Goal: Task Accomplishment & Management: Complete application form

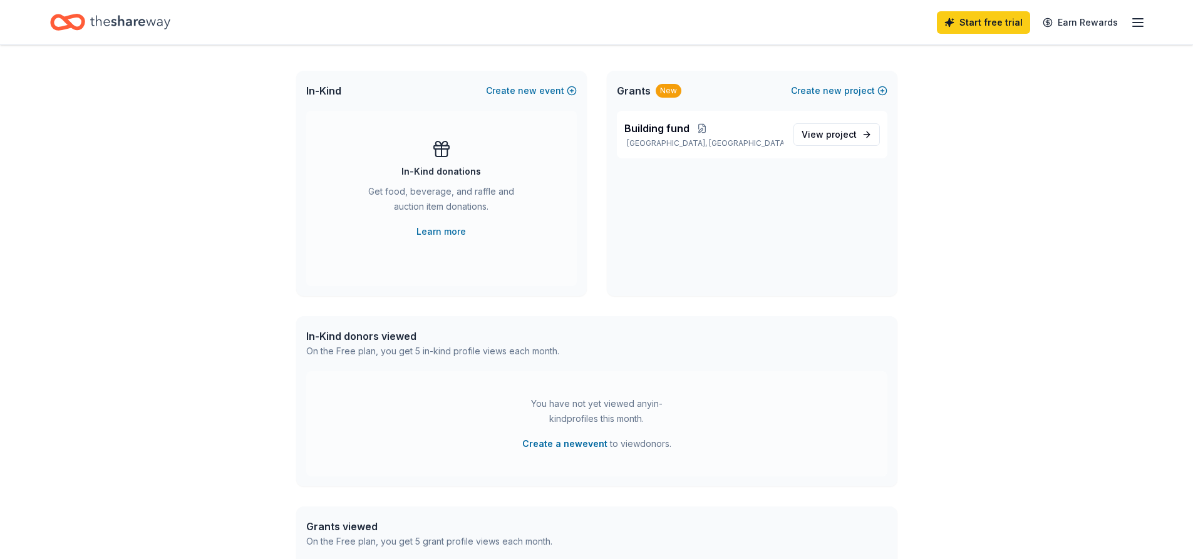
scroll to position [188, 0]
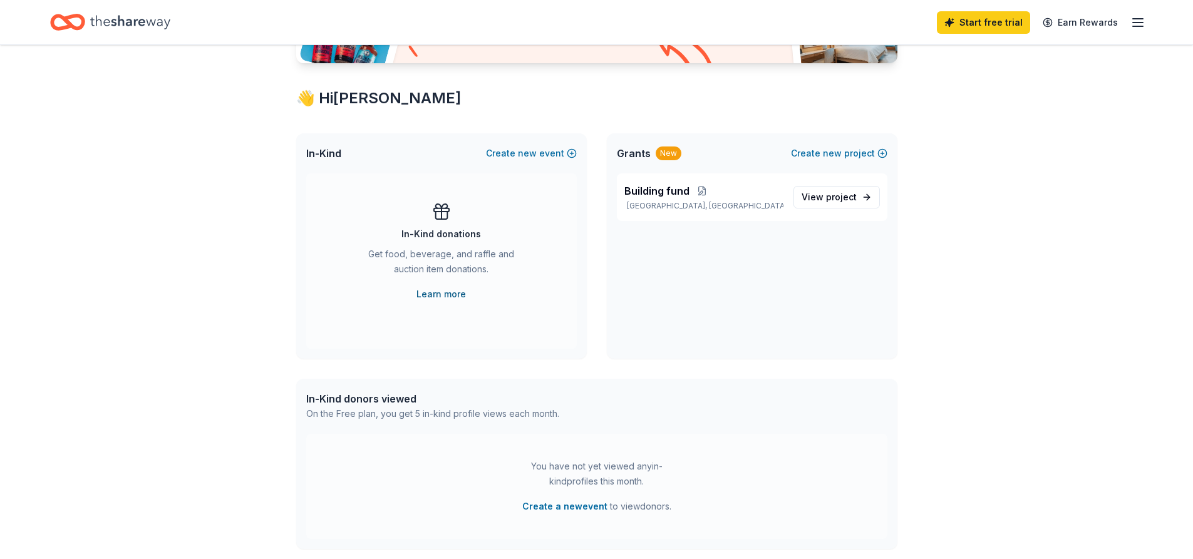
click at [433, 294] on link "Learn more" at bounding box center [441, 294] width 49 height 15
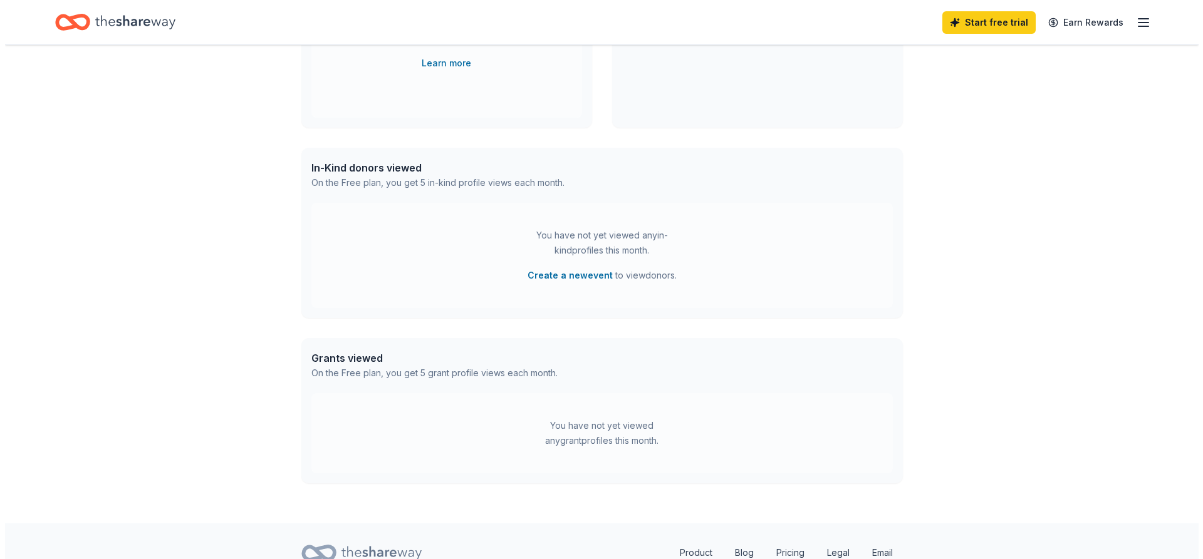
scroll to position [474, 0]
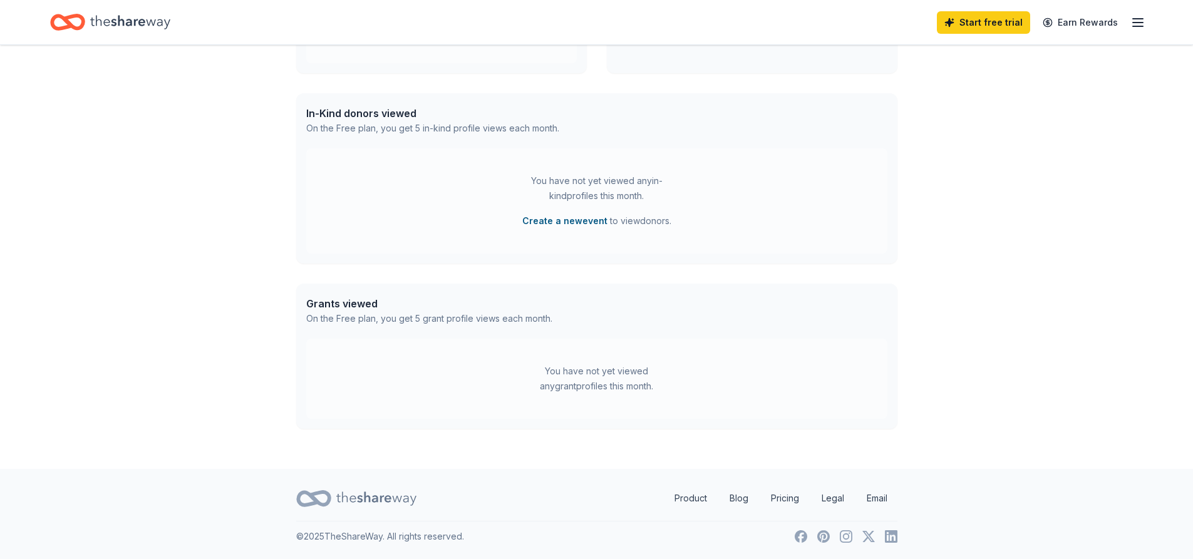
click at [558, 217] on button "Create a new event" at bounding box center [564, 221] width 85 height 15
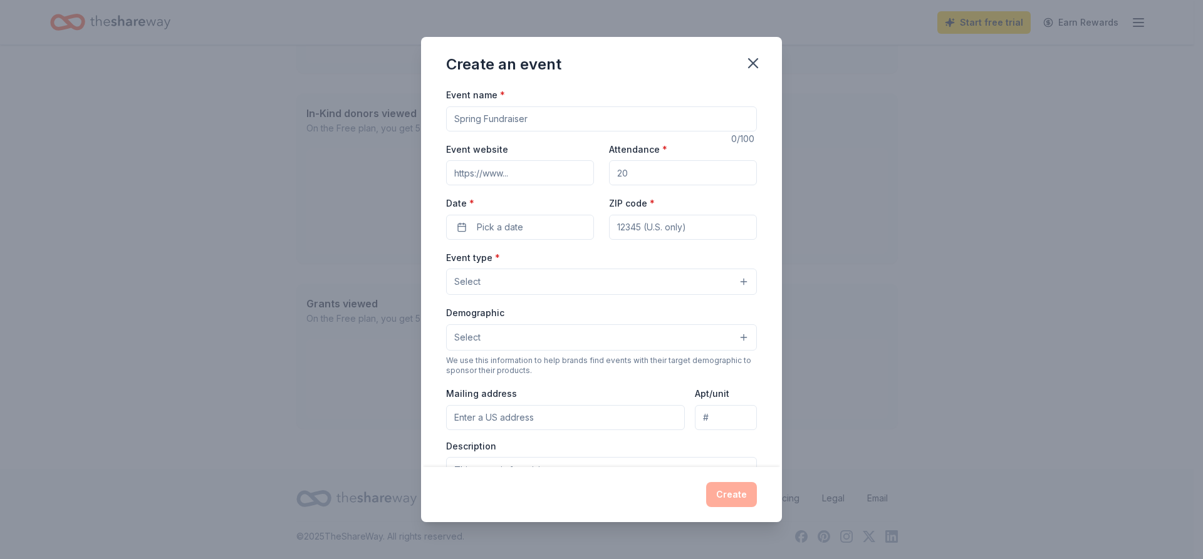
click at [544, 118] on input "Event name *" at bounding box center [601, 118] width 311 height 25
type input "Prayer Breakfast"
type input "www.newgreenspringsame@yahoo.com"
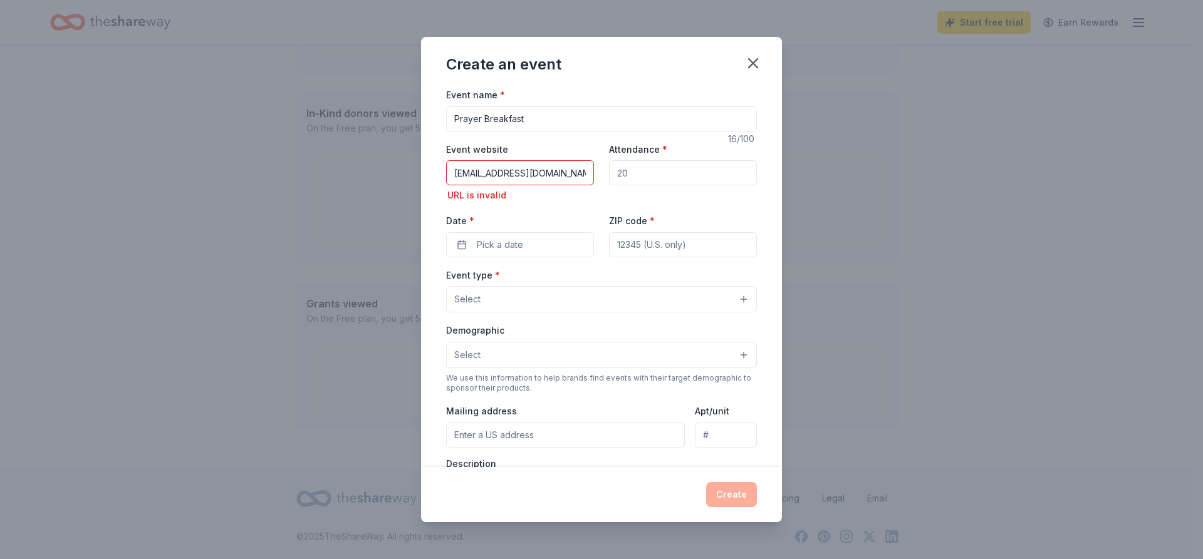
click at [572, 177] on input "www.newgreenspringsame@yahoo.com" at bounding box center [520, 172] width 148 height 25
drag, startPoint x: 446, startPoint y: 173, endPoint x: 616, endPoint y: 177, distance: 170.4
click at [616, 177] on div "Event website www.newgreenspringsame@yahoo.com URL is invalid Attendance * Date…" at bounding box center [601, 200] width 311 height 116
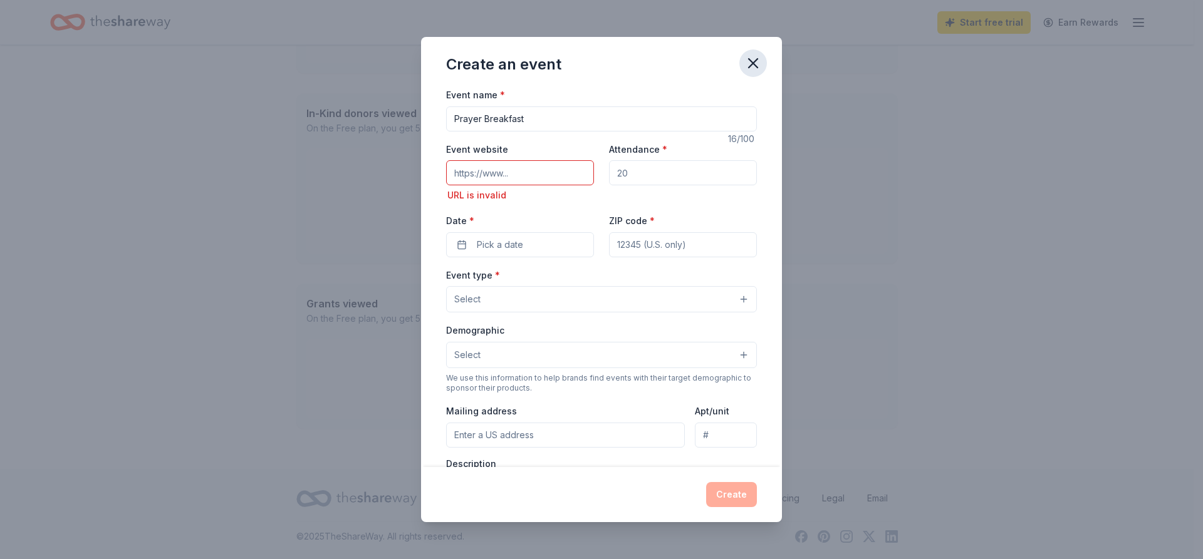
click at [752, 57] on icon "button" at bounding box center [753, 63] width 18 height 18
